Goal: Task Accomplishment & Management: Complete application form

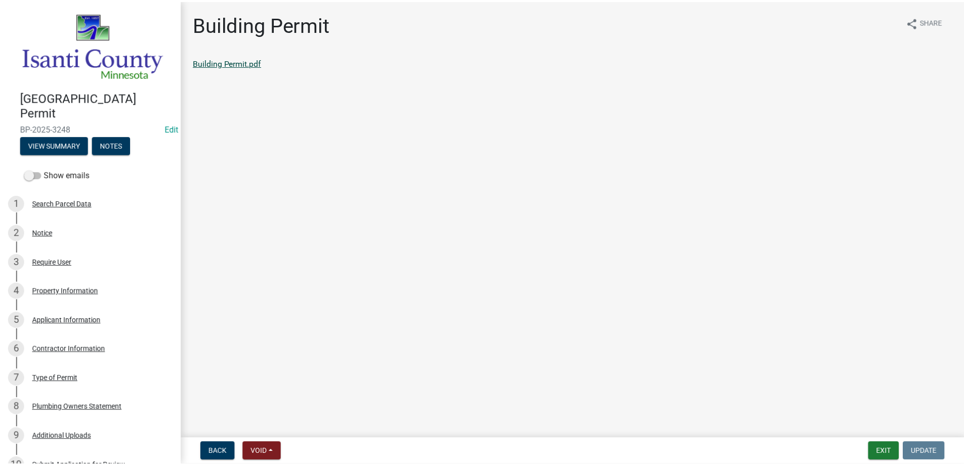
scroll to position [354, 0]
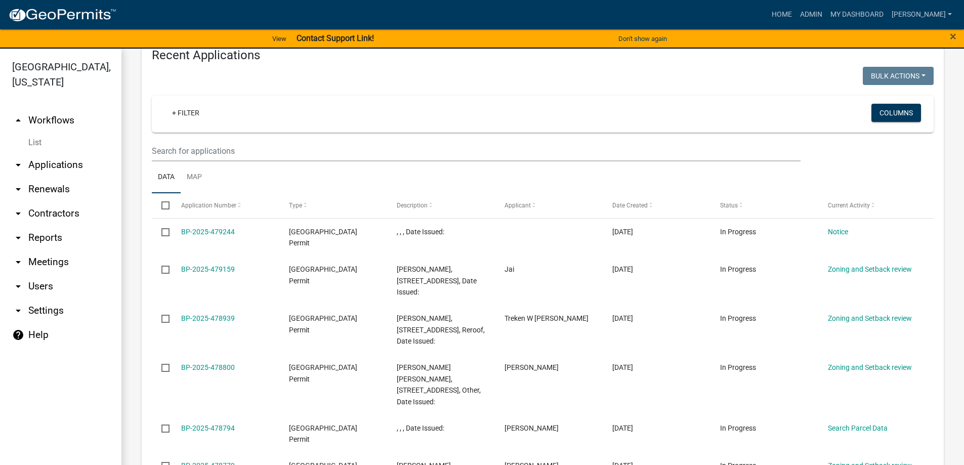
scroll to position [886, 0]
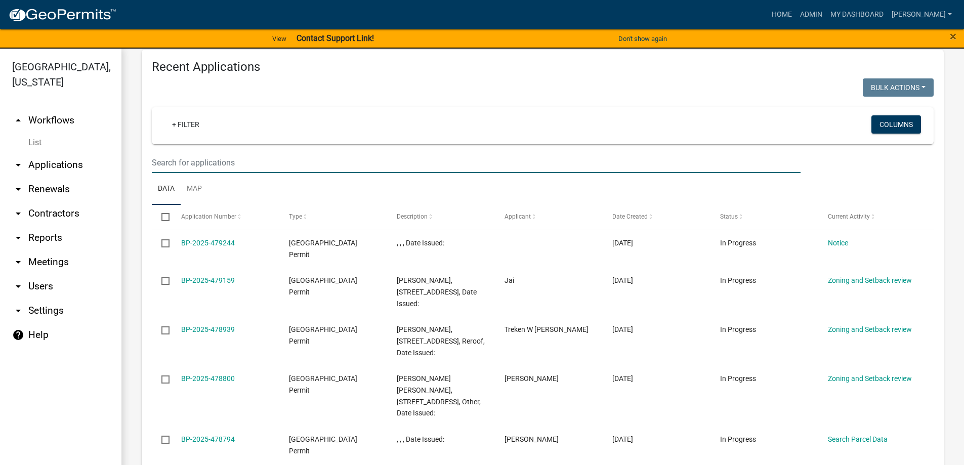
click at [187, 152] on input "text" at bounding box center [476, 162] width 649 height 21
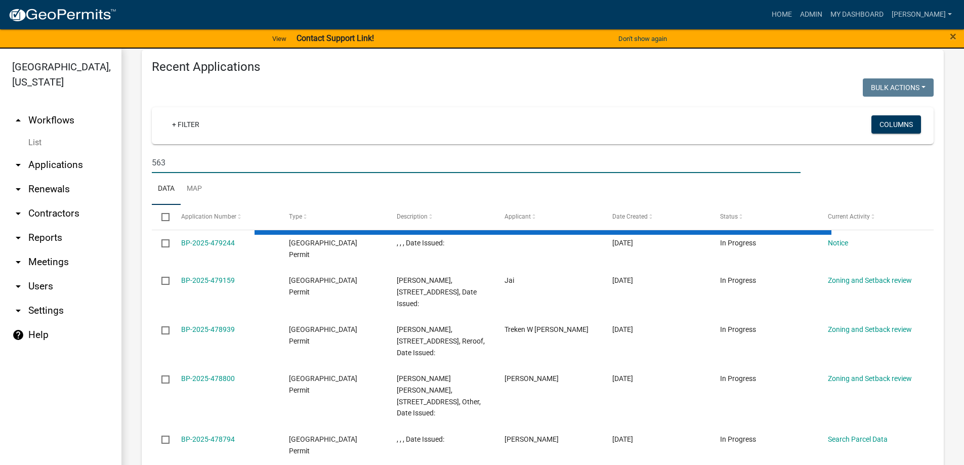
type input "563"
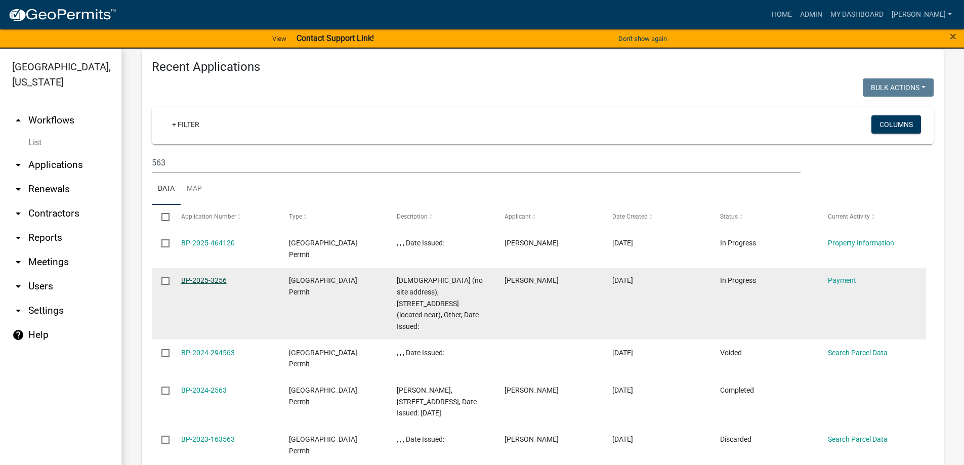
click at [202, 276] on link "BP-2025-3256" at bounding box center [204, 280] width 46 height 8
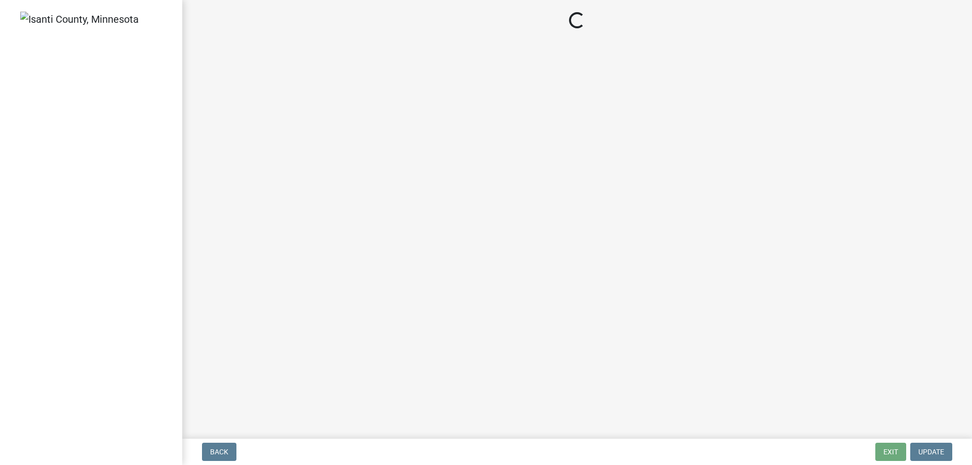
select select "3: 3"
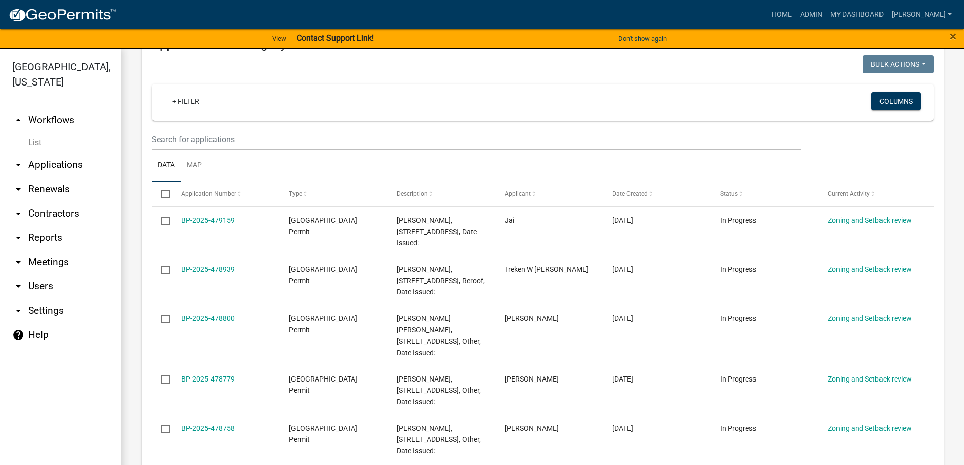
scroll to position [101, 0]
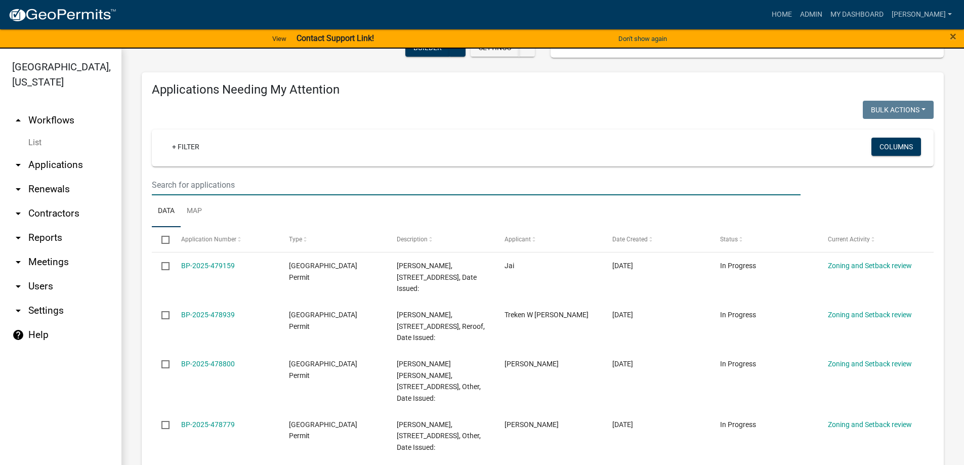
click at [173, 186] on input "text" at bounding box center [476, 185] width 649 height 21
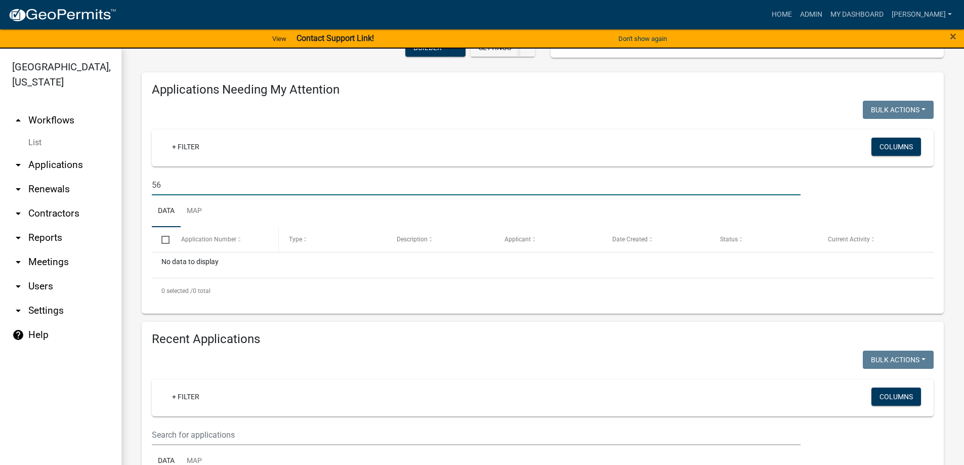
type input "5"
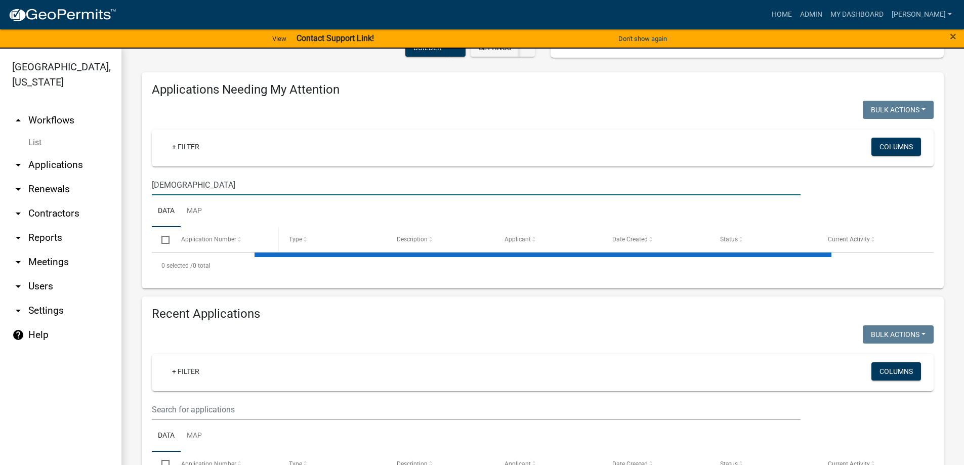
type input "baptist"
click at [208, 413] on input "text" at bounding box center [476, 409] width 649 height 21
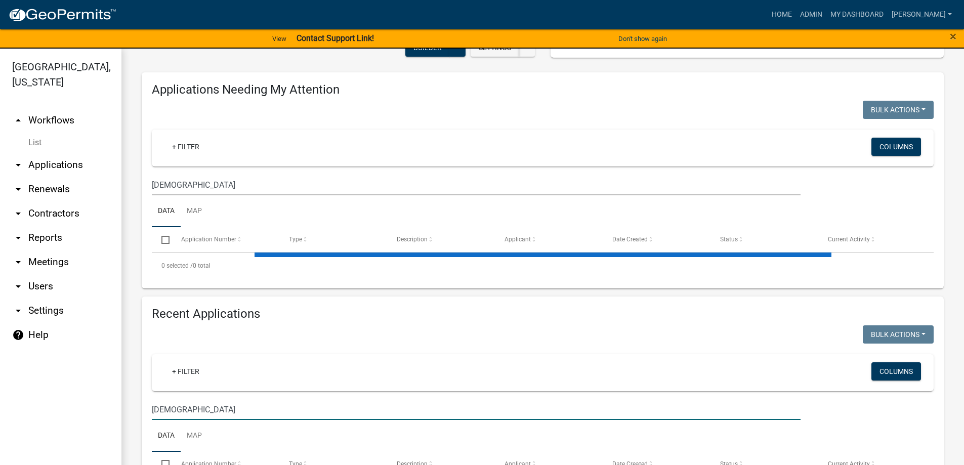
type input "baptist"
click at [160, 409] on input "baptist" at bounding box center [476, 409] width 649 height 21
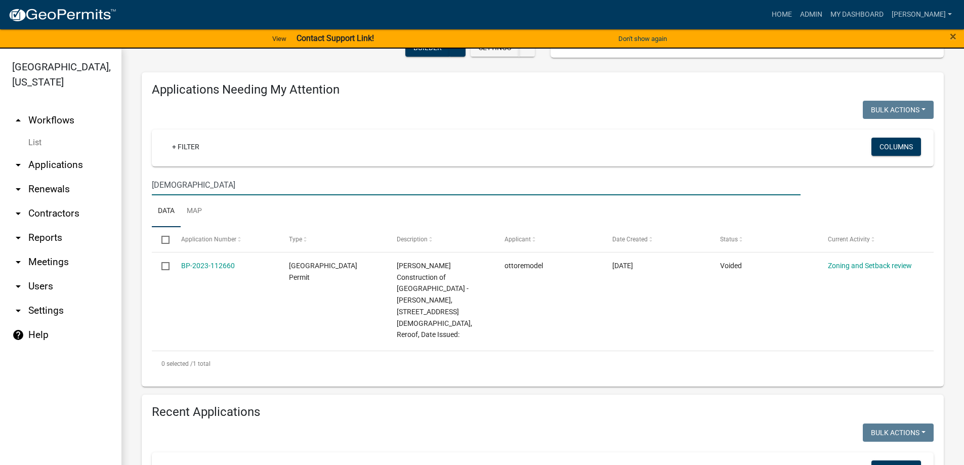
drag, startPoint x: 177, startPoint y: 183, endPoint x: 93, endPoint y: 174, distance: 84.0
click at [93, 174] on div "Isanti County, Minnesota arrow_drop_up Workflows List arrow_drop_down Applicati…" at bounding box center [482, 263] width 964 height 429
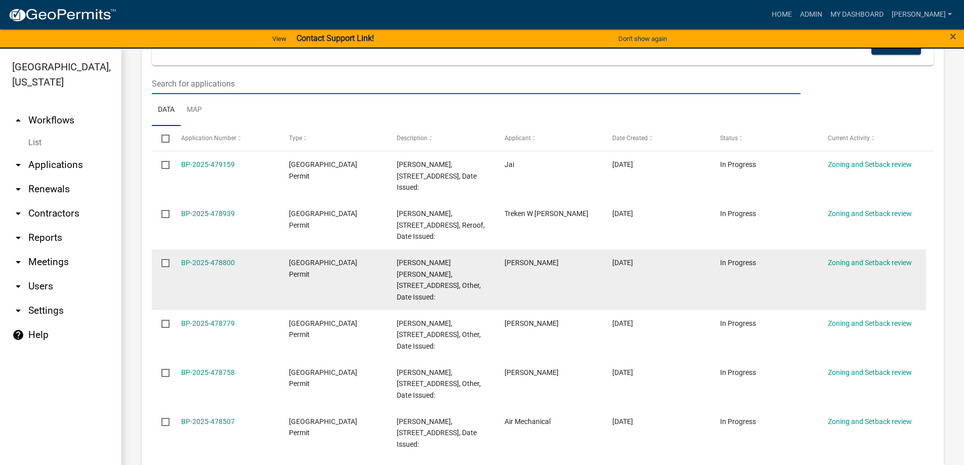
scroll to position [152, 0]
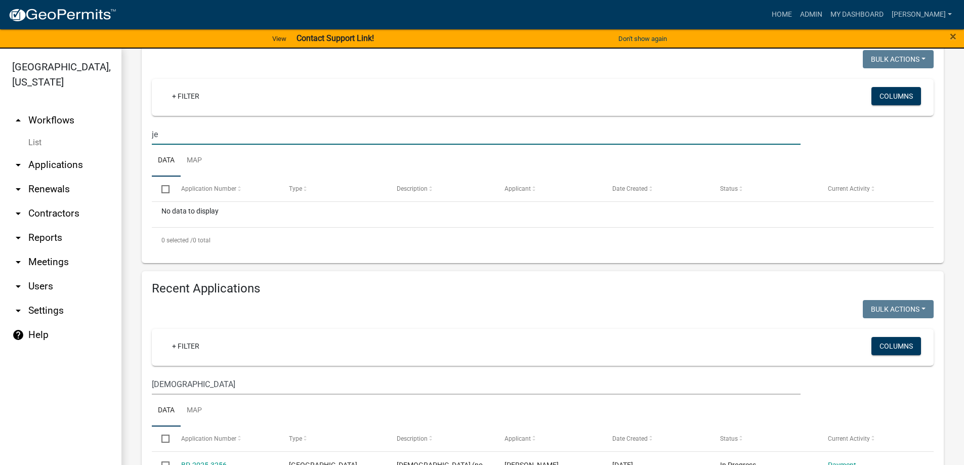
type input "j"
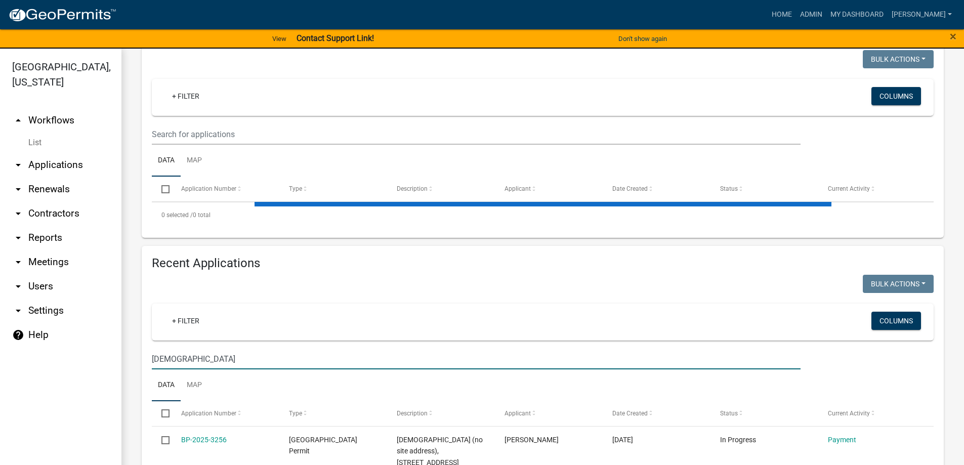
drag, startPoint x: 194, startPoint y: 365, endPoint x: 111, endPoint y: 358, distance: 82.8
click at [111, 358] on div "Isanti County, Minnesota arrow_drop_up Workflows List arrow_drop_down Applicati…" at bounding box center [482, 263] width 964 height 429
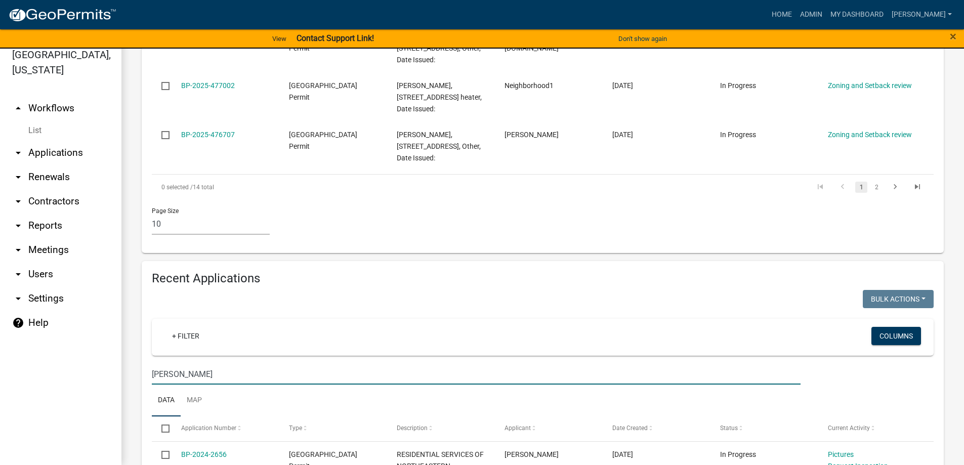
scroll to position [607, 0]
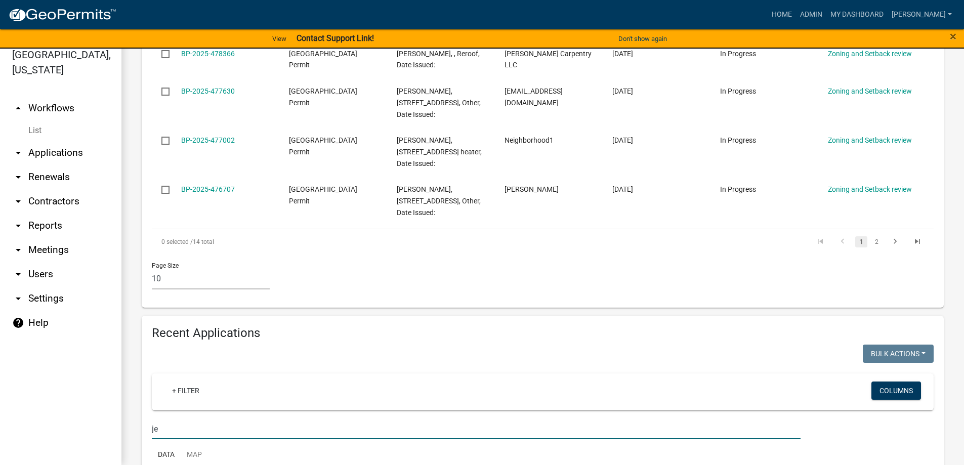
type input "j"
type input "church"
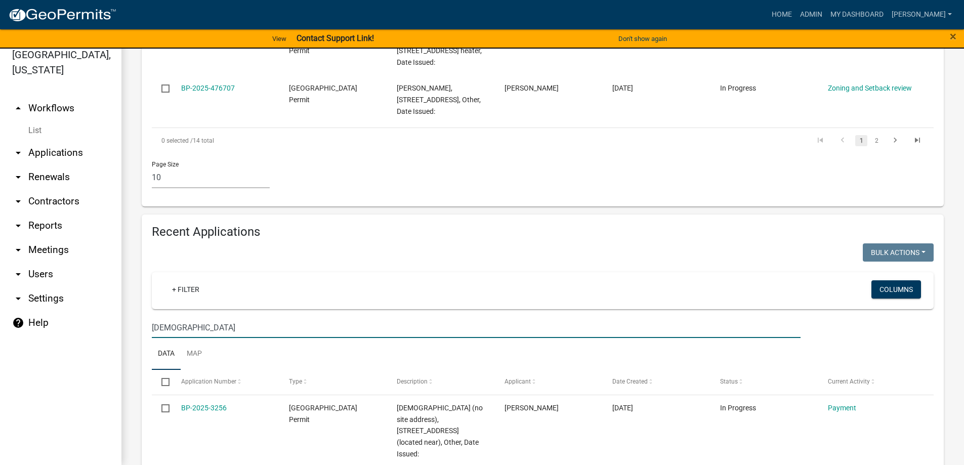
scroll to position [810, 0]
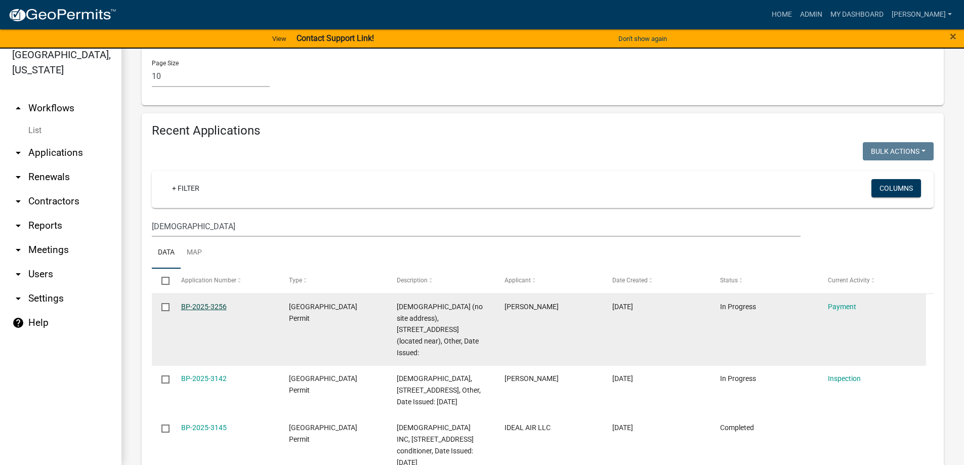
click at [200, 303] on link "BP-2025-3256" at bounding box center [204, 307] width 46 height 8
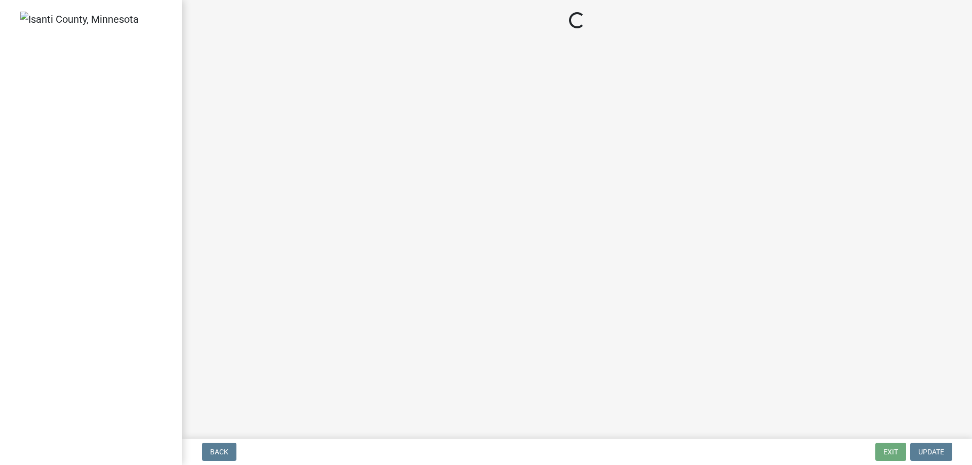
select select "3: 3"
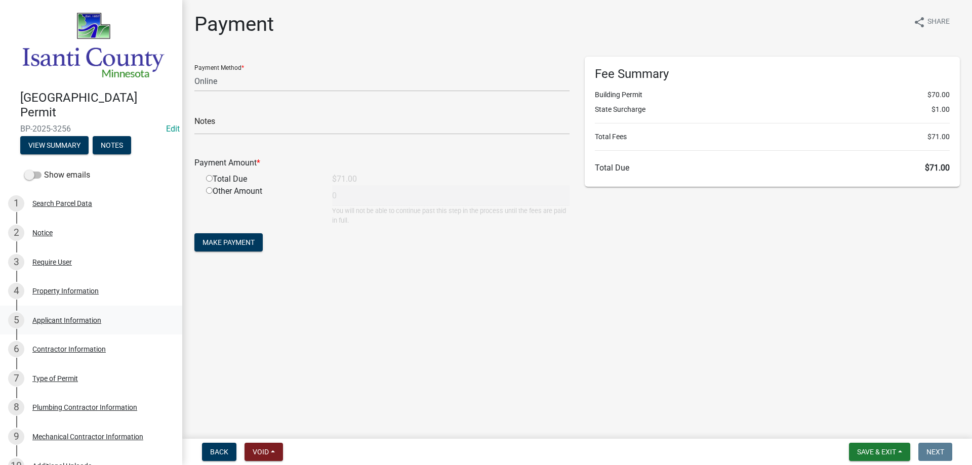
click at [73, 317] on div "Applicant Information" at bounding box center [66, 320] width 69 height 7
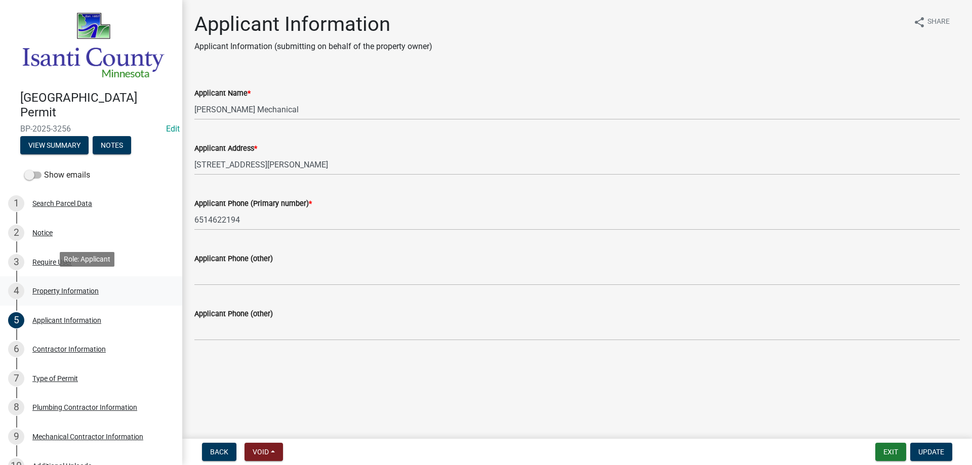
click at [71, 287] on div "Property Information" at bounding box center [65, 290] width 66 height 7
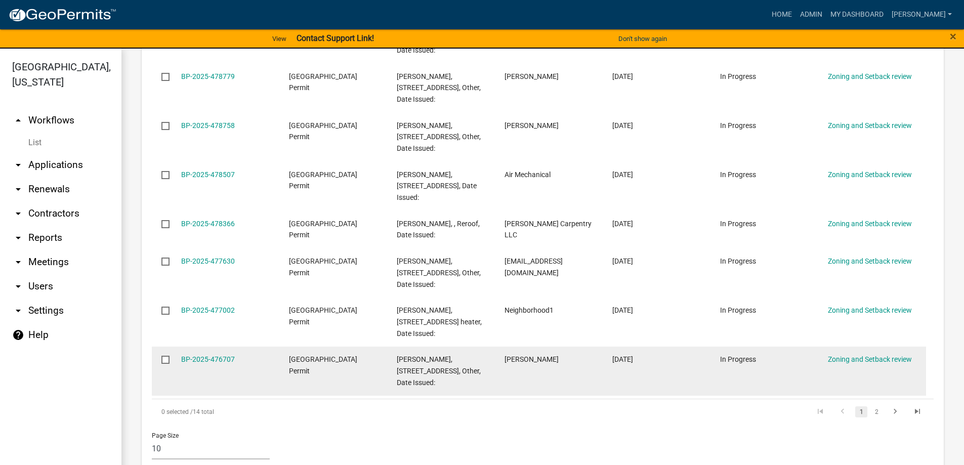
scroll to position [455, 0]
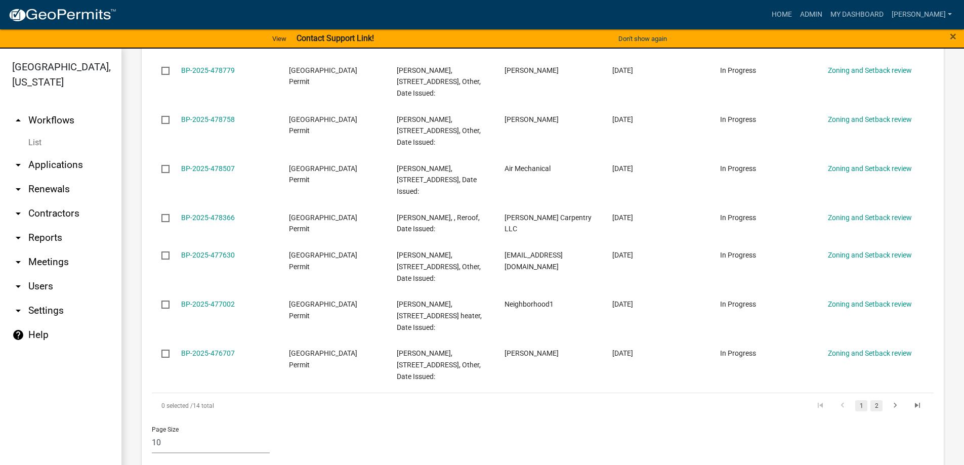
click at [870, 400] on link "2" at bounding box center [876, 405] width 12 height 11
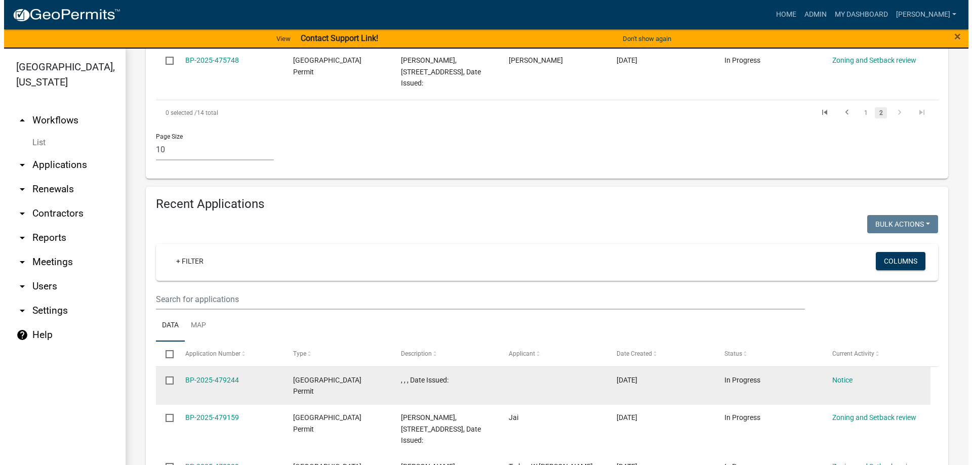
scroll to position [506, 0]
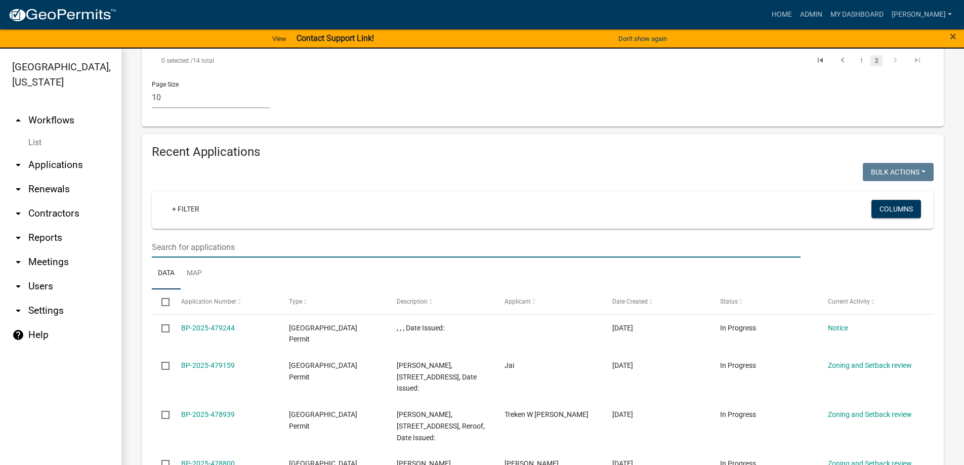
click at [172, 250] on input "text" at bounding box center [476, 247] width 649 height 21
type input "3256"
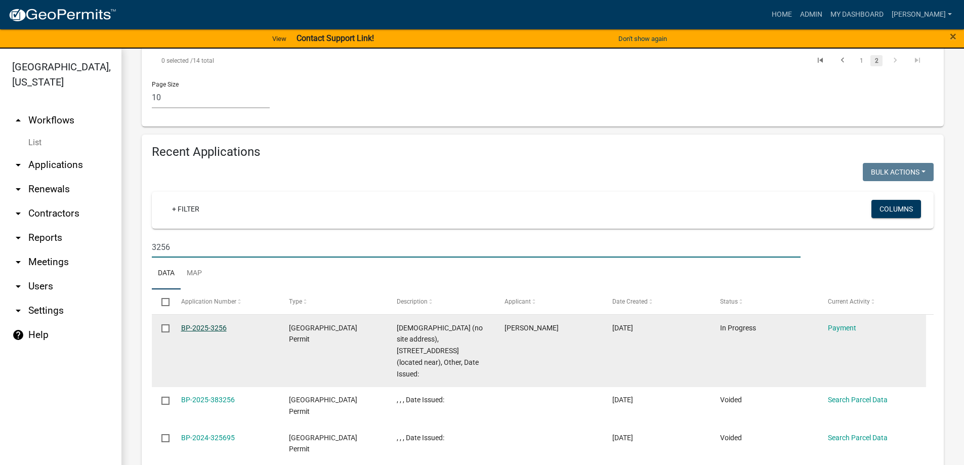
click at [204, 328] on link "BP-2025-3256" at bounding box center [204, 328] width 46 height 8
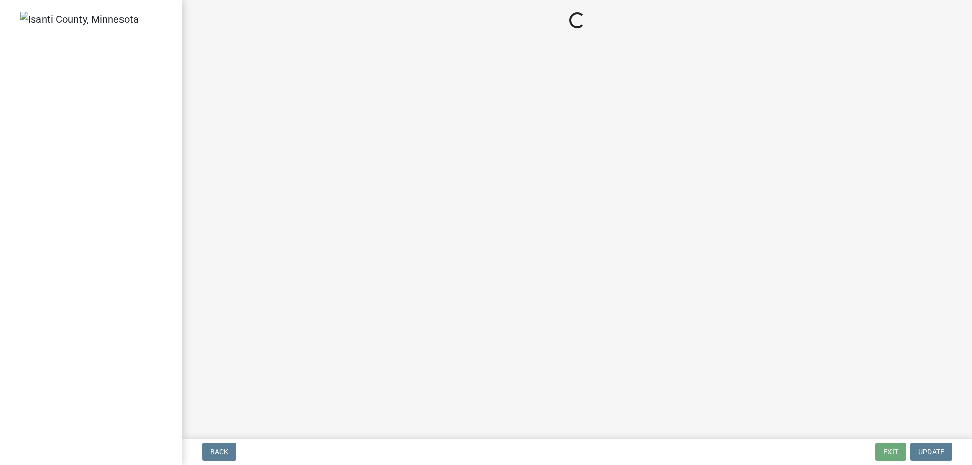
select select "3: 3"
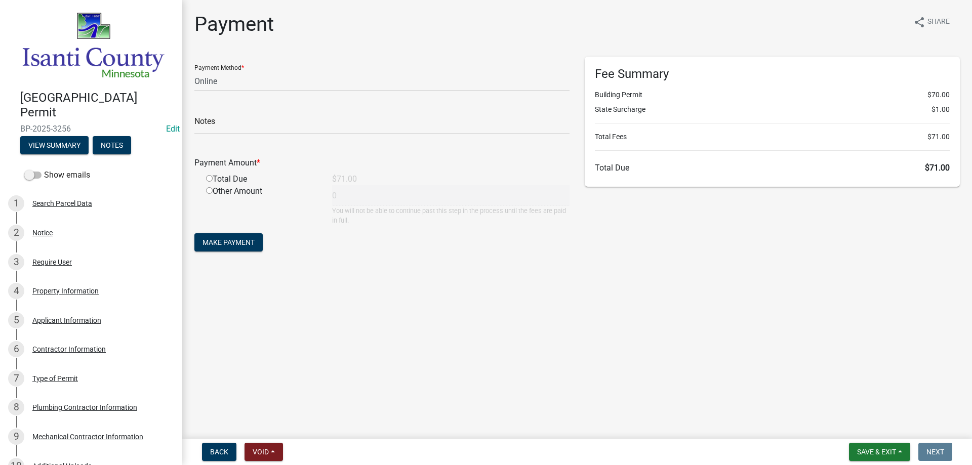
click at [210, 175] on div "Total Due" at bounding box center [261, 179] width 126 height 12
click at [209, 177] on input "radio" at bounding box center [209, 178] width 7 height 7
radio input "true"
type input "71"
click at [221, 243] on span "Make Payment" at bounding box center [228, 242] width 52 height 8
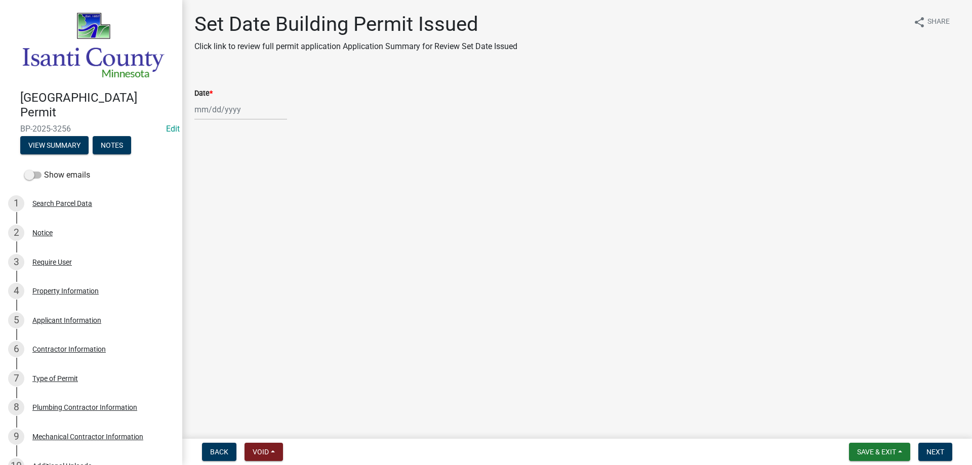
select select "9"
select select "2025"
click at [220, 111] on div "[PERSON_NAME] Feb Mar Apr [PERSON_NAME][DATE] Oct Nov [DATE] 1526 1527 1528 152…" at bounding box center [240, 109] width 93 height 21
click at [238, 194] on div "17" at bounding box center [237, 196] width 16 height 16
type input "[DATE]"
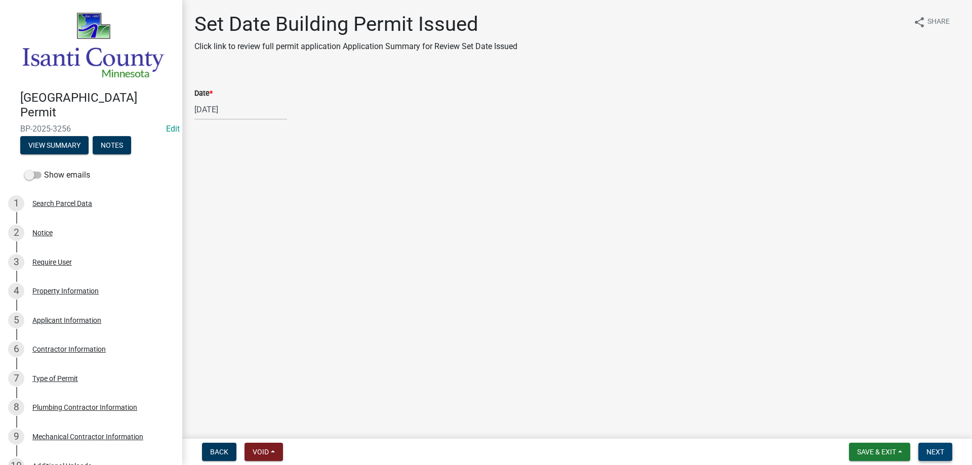
click at [939, 455] on span "Next" at bounding box center [935, 452] width 18 height 8
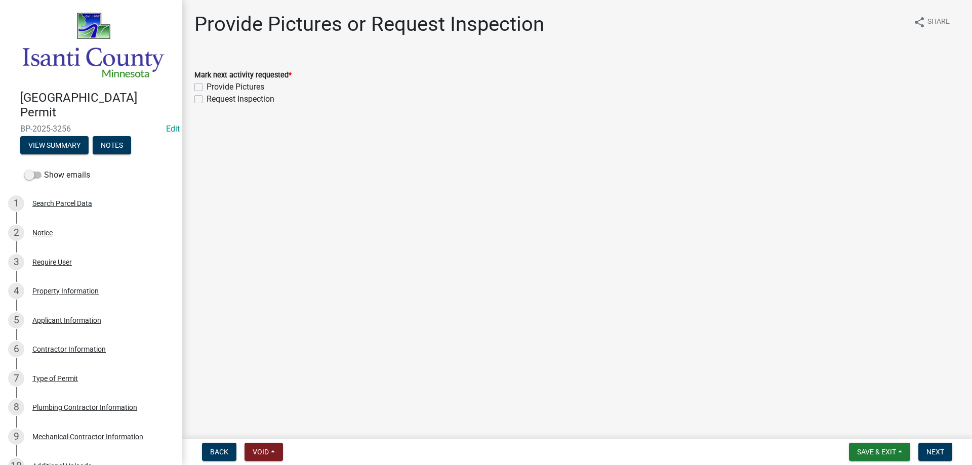
click at [206, 100] on label "Request Inspection" at bounding box center [240, 99] width 68 height 12
click at [206, 100] on input "Request Inspection" at bounding box center [209, 96] width 7 height 7
checkbox input "true"
checkbox input "false"
checkbox input "true"
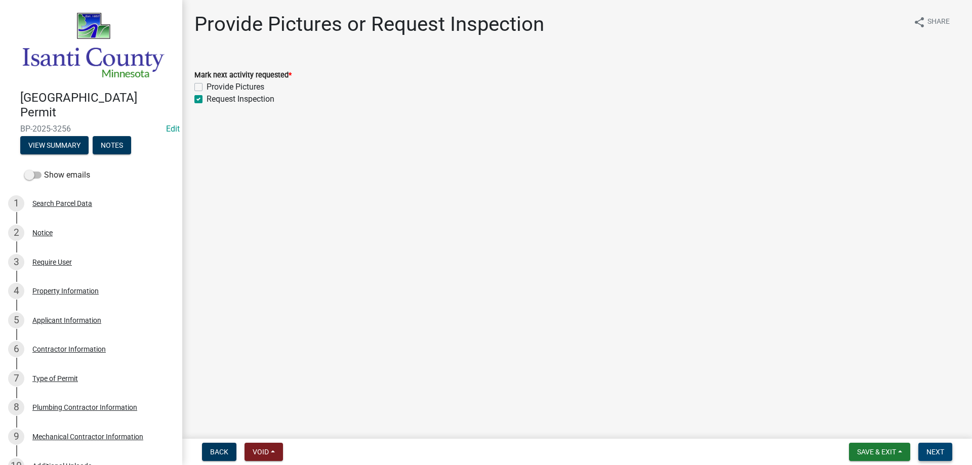
click at [930, 451] on span "Next" at bounding box center [935, 452] width 18 height 8
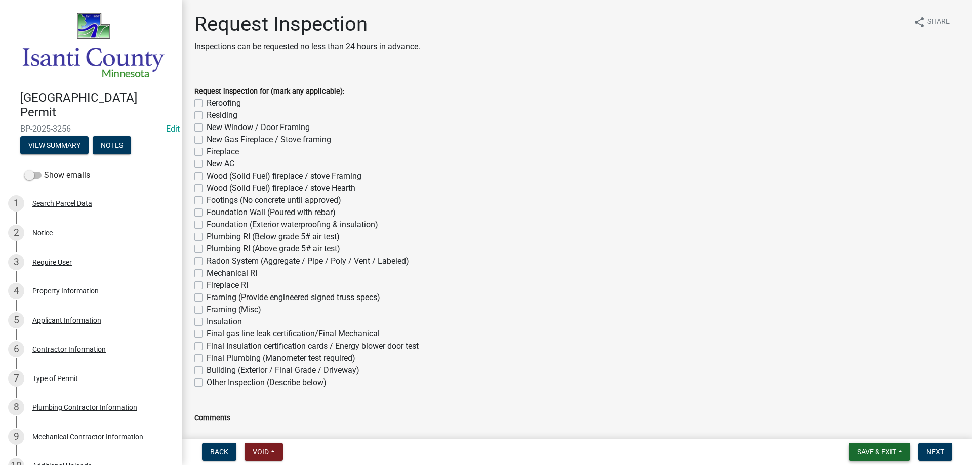
click at [877, 450] on span "Save & Exit" at bounding box center [876, 452] width 39 height 8
click at [844, 426] on button "Save & Exit" at bounding box center [869, 425] width 81 height 24
